Goal: Information Seeking & Learning: Learn about a topic

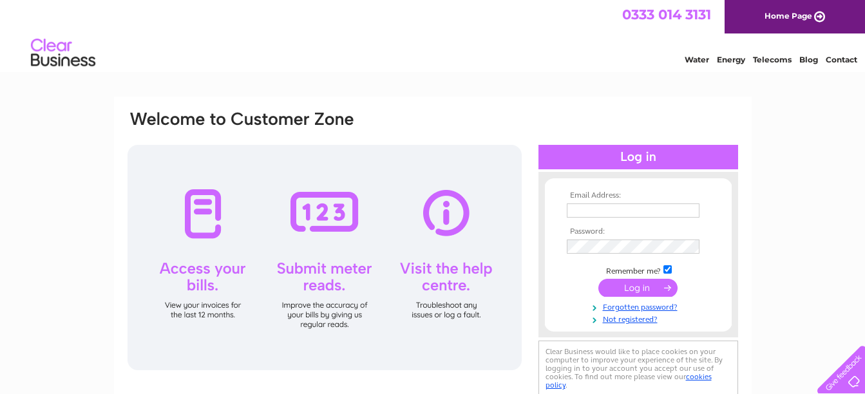
type input "michelle.dove@lathaminternational.com"
click at [637, 285] on input "submit" at bounding box center [638, 288] width 79 height 18
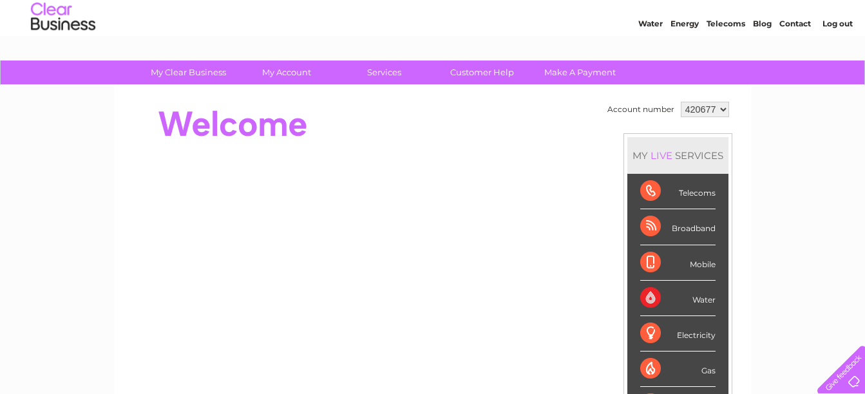
scroll to position [32, 0]
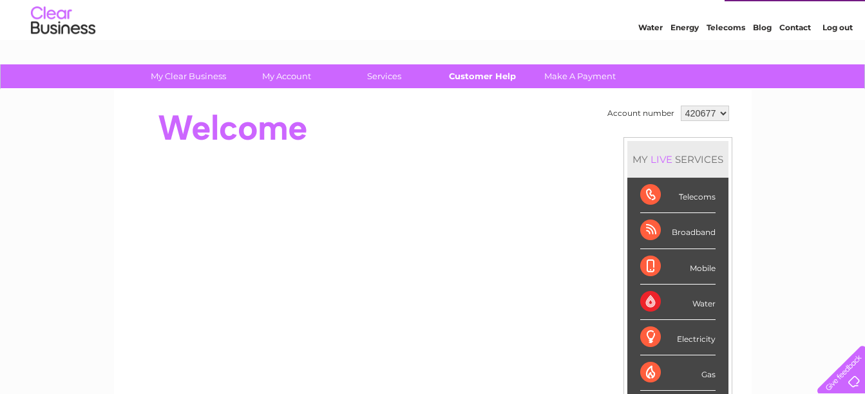
click at [481, 72] on link "Customer Help" at bounding box center [482, 76] width 106 height 24
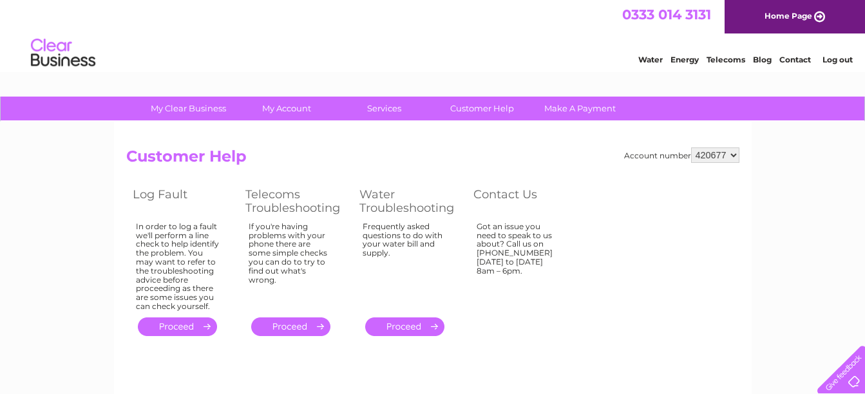
click at [729, 64] on div "Water Energy Telecoms Blog Contact Log out" at bounding box center [739, 54] width 253 height 26
click at [726, 54] on li "Telecoms" at bounding box center [726, 58] width 39 height 13
click at [726, 59] on link "Telecoms" at bounding box center [726, 60] width 39 height 10
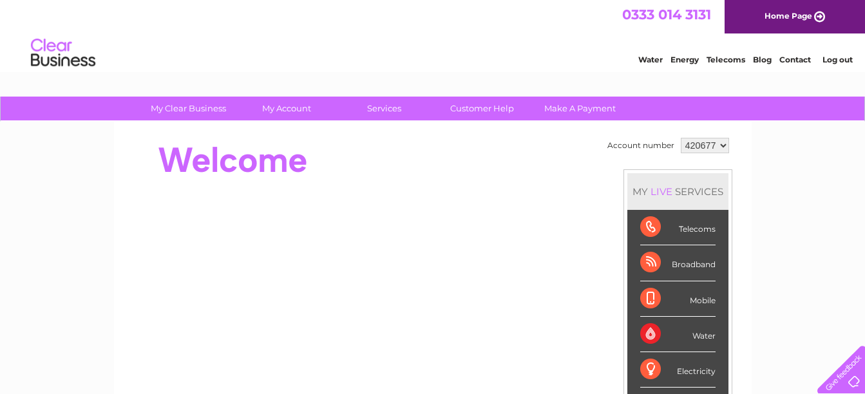
click at [733, 62] on link "Telecoms" at bounding box center [726, 60] width 39 height 10
